Goal: Information Seeking & Learning: Learn about a topic

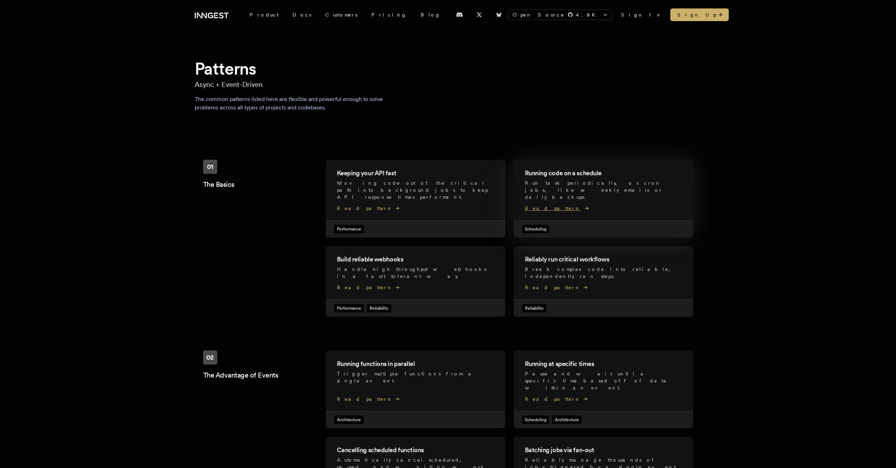
click at [606, 193] on div "Running code on a schedule Run task periodically, as cron jobs, like weekly ema…" at bounding box center [604, 190] width 180 height 61
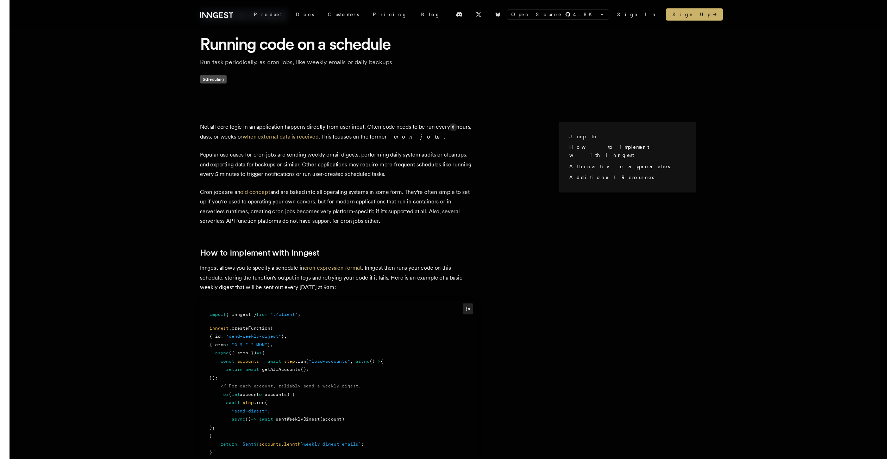
scroll to position [39, 0]
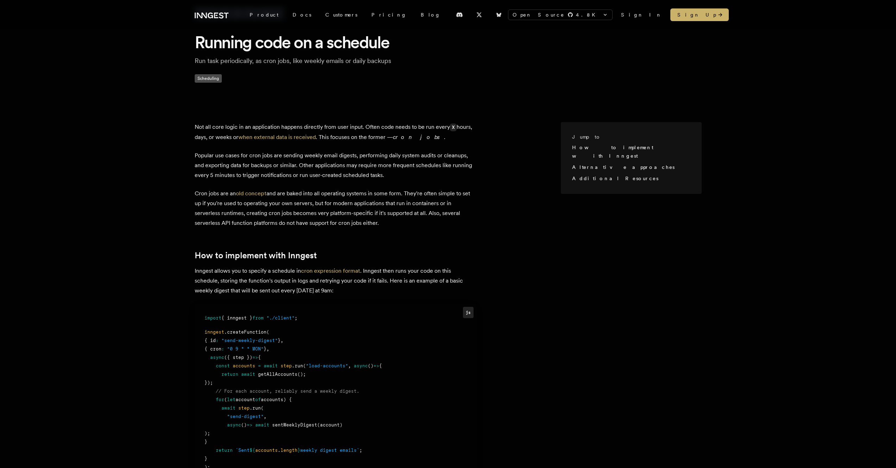
click at [130, 207] on div "Jump to How to implement with Inngest Alternative approaches Additional Resourc…" at bounding box center [448, 418] width 896 height 615
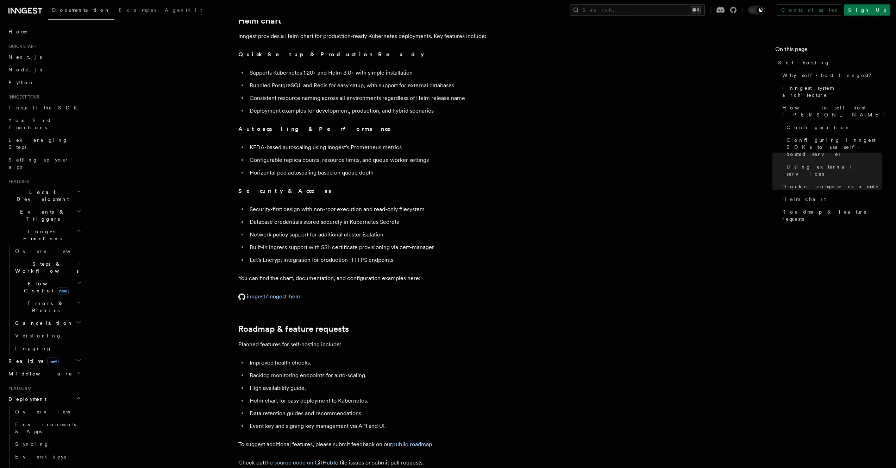
scroll to position [2561, 0]
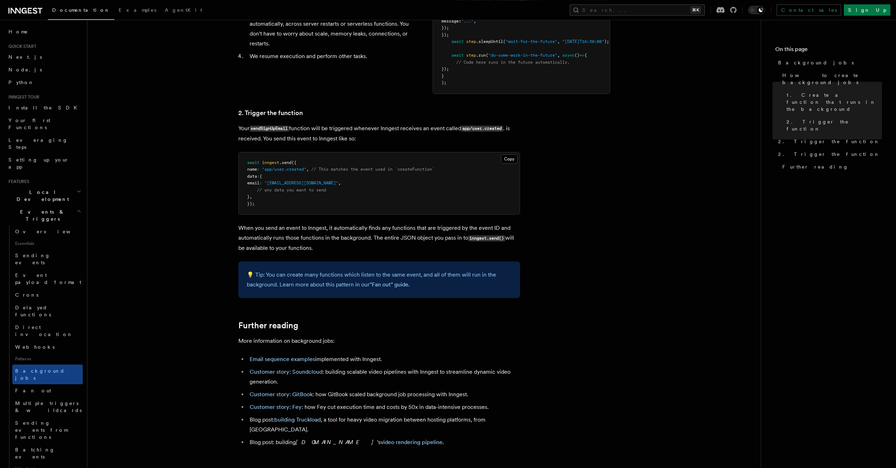
scroll to position [423, 0]
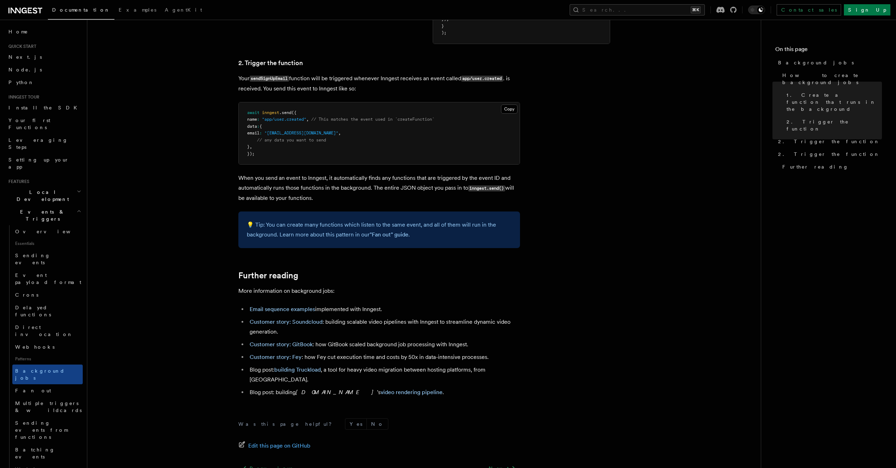
click at [42, 208] on span "Events & Triggers" at bounding box center [41, 215] width 71 height 14
click at [29, 406] on h2 "Manage" at bounding box center [44, 412] width 77 height 13
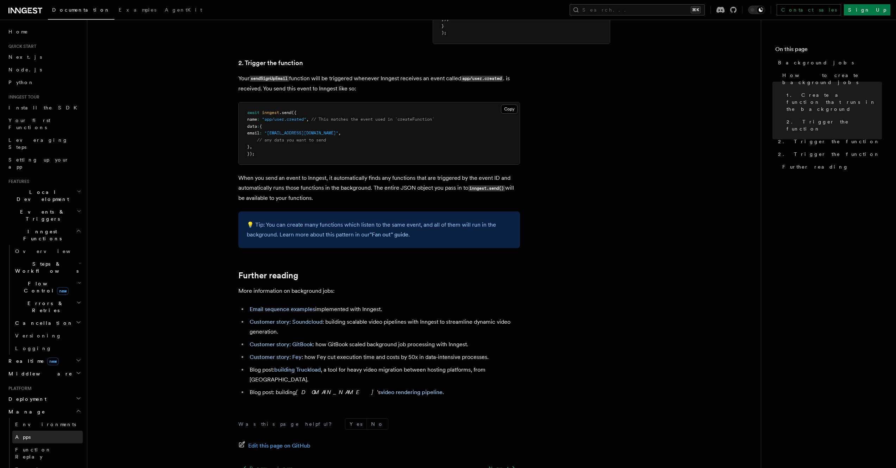
click at [31, 431] on link "Apps" at bounding box center [47, 437] width 70 height 13
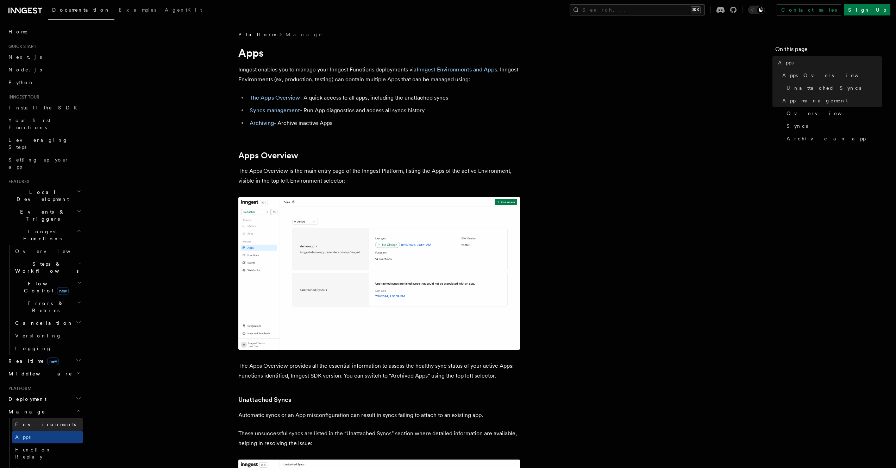
click at [34, 422] on span "Environments" at bounding box center [45, 425] width 61 height 6
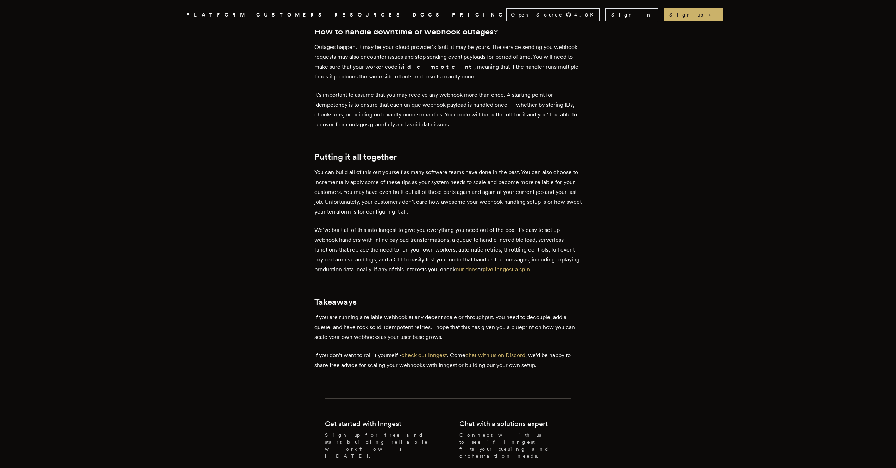
scroll to position [1685, 0]
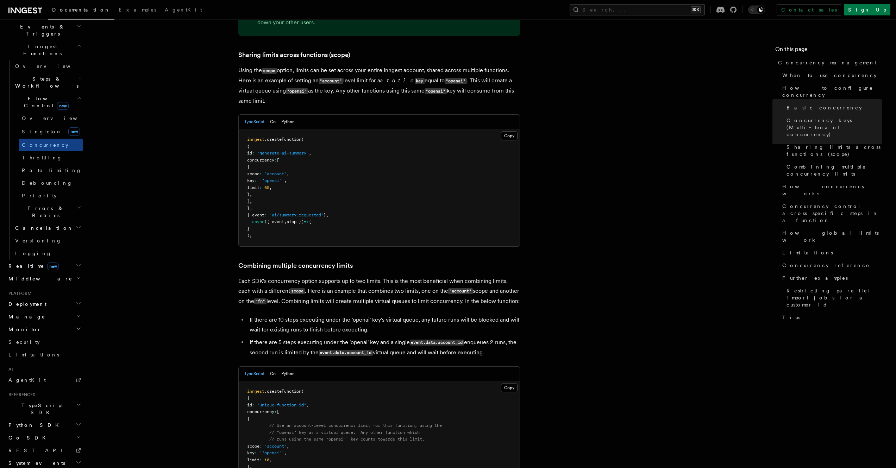
scroll to position [862, 0]
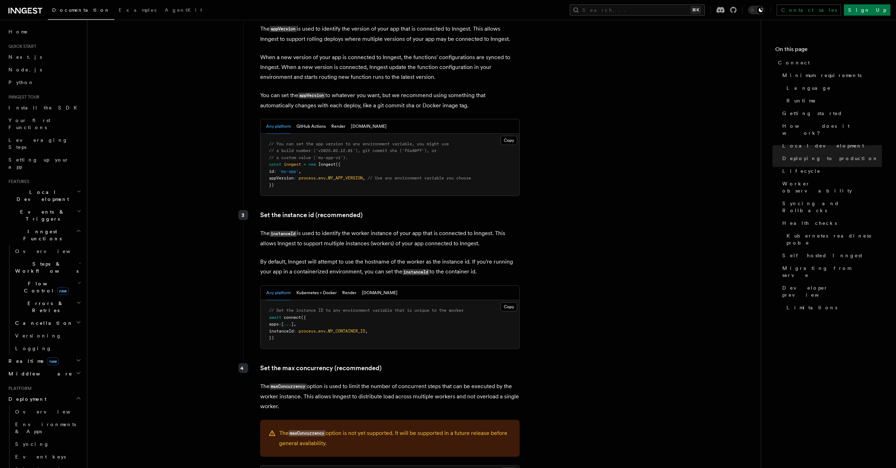
scroll to position [1003, 0]
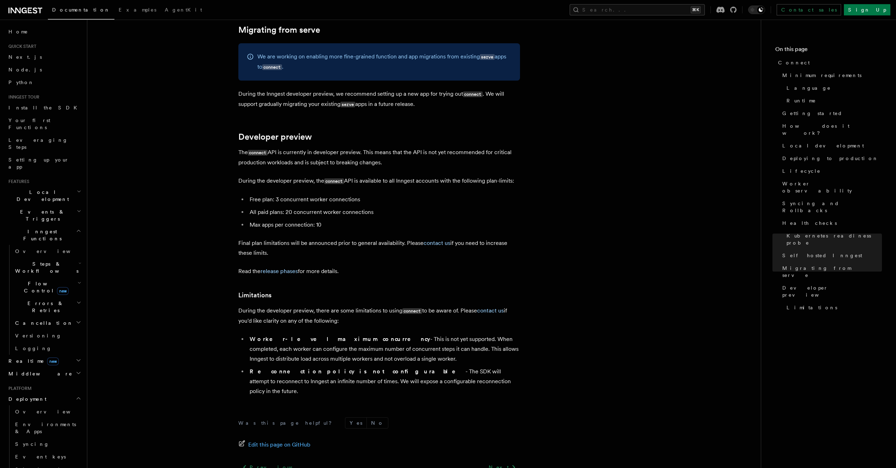
scroll to position [3753, 0]
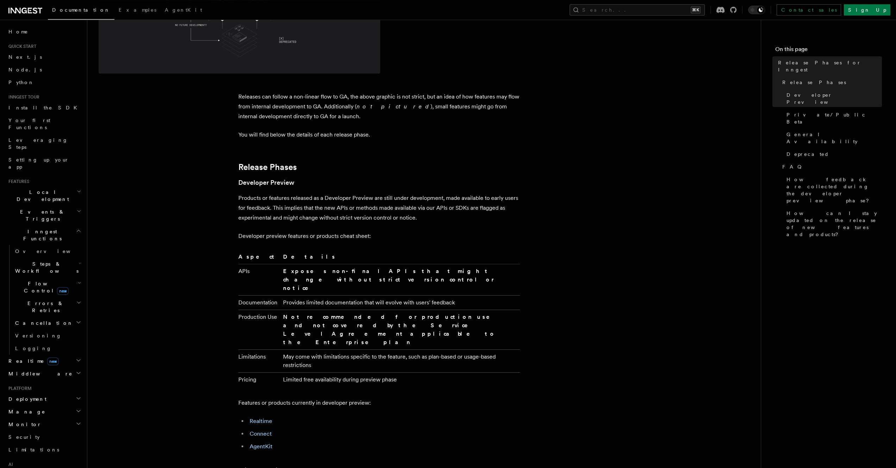
scroll to position [287, 0]
drag, startPoint x: 294, startPoint y: 183, endPoint x: 241, endPoint y: 185, distance: 53.9
click at [241, 185] on h3 "Developer Preview" at bounding box center [379, 183] width 282 height 10
copy link "Developer Preview"
